Goal: Check status: Check status

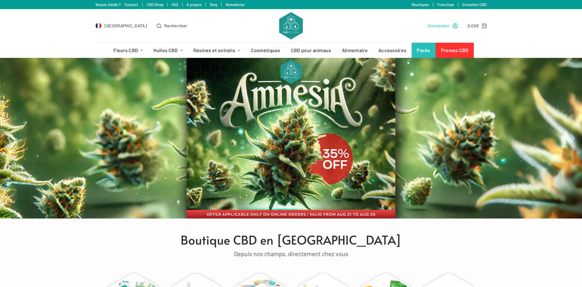
click at [436, 26] on span "Connexion" at bounding box center [439, 25] width 22 height 7
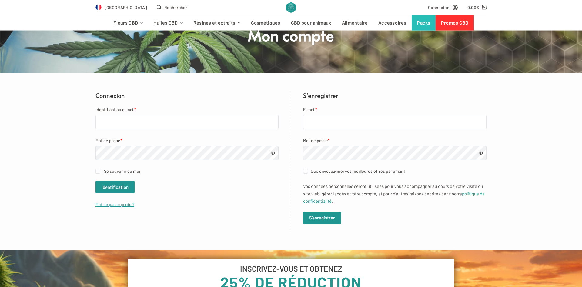
scroll to position [62, 0]
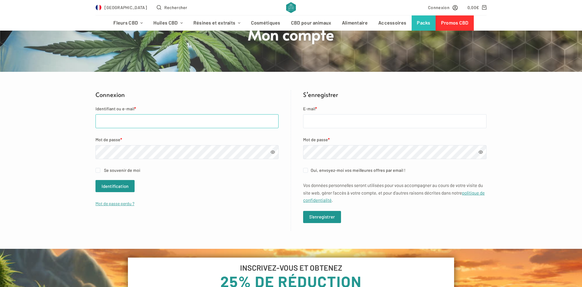
click at [136, 122] on input "Identifiant ou e-mail *" at bounding box center [187, 121] width 183 height 14
type input "[EMAIL_ADDRESS][DOMAIN_NAME]"
click at [116, 184] on button "Identification" at bounding box center [115, 186] width 39 height 12
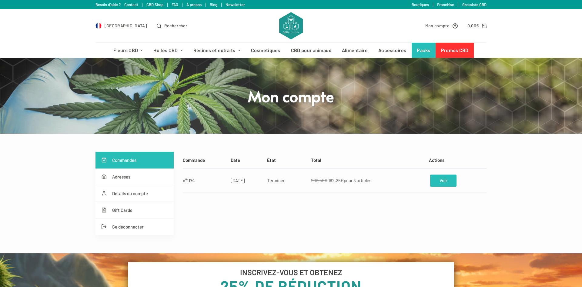
click at [442, 183] on link "Voir" at bounding box center [443, 181] width 26 height 12
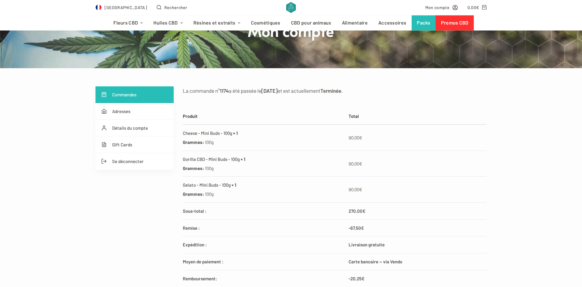
scroll to position [93, 0]
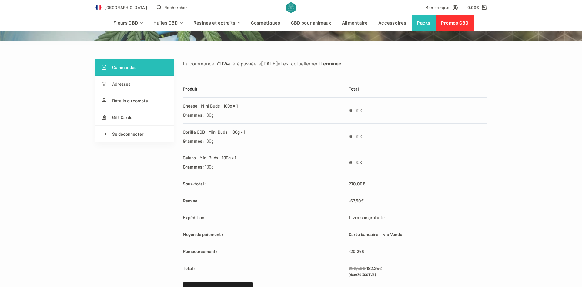
click at [489, 218] on div "Commandes Adresses Détails du compte Gift Cards Se déconnecter La commande n° 1…" at bounding box center [291, 225] width 582 height 332
